Goal: Task Accomplishment & Management: Manage account settings

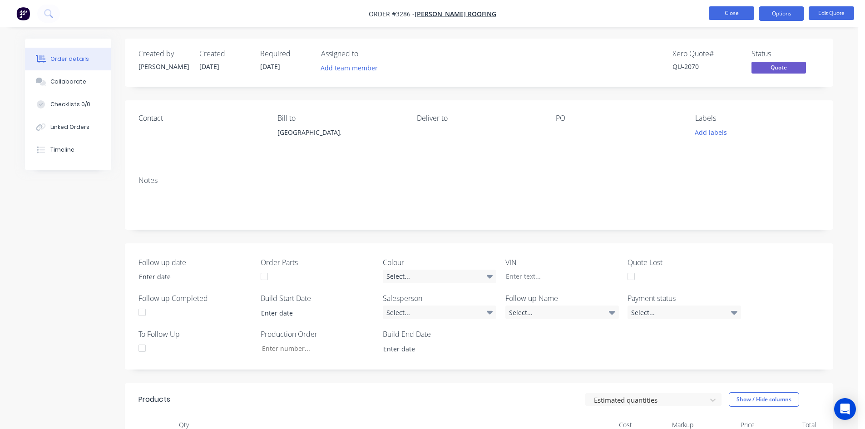
click at [737, 5] on nav "Order #3286 - [PERSON_NAME] Roofing Close Options Edit Quote" at bounding box center [432, 13] width 865 height 27
click at [736, 10] on button "Close" at bounding box center [731, 13] width 45 height 14
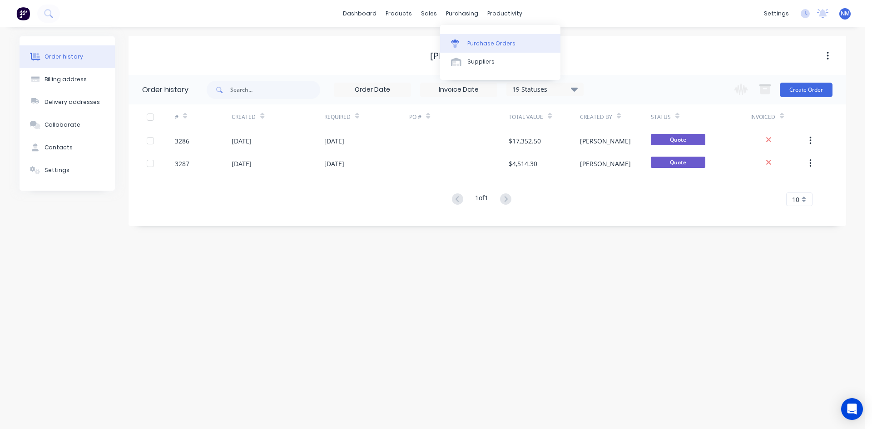
click at [482, 42] on div "Purchase Orders" at bounding box center [491, 44] width 48 height 8
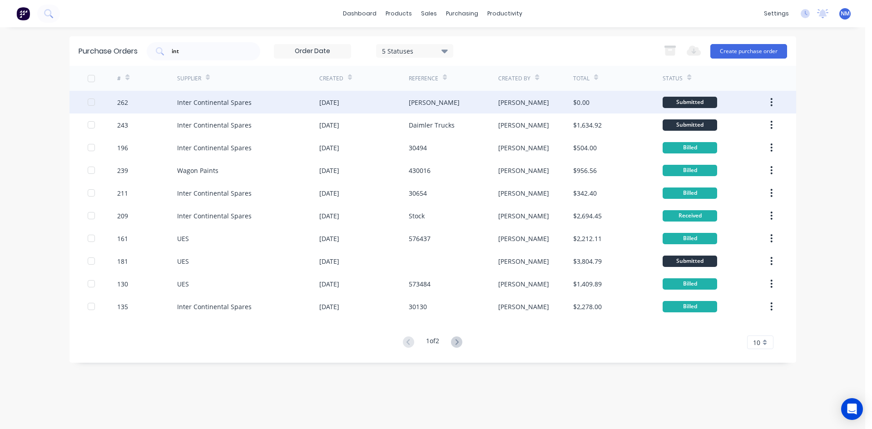
click at [318, 106] on div "Inter Continental Spares" at bounding box center [248, 102] width 142 height 23
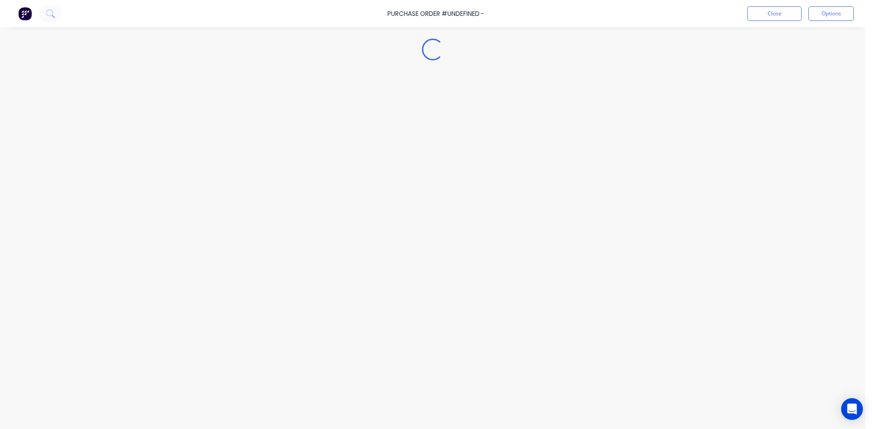
type textarea "x"
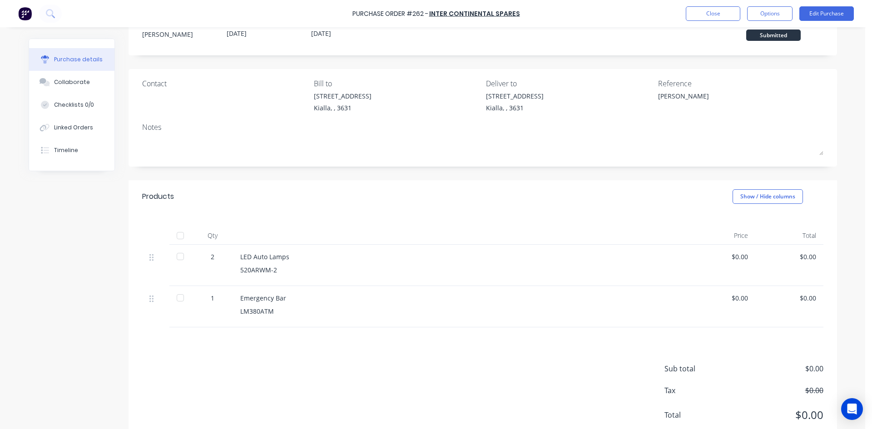
scroll to position [45, 0]
